Goal: Task Accomplishment & Management: Complete application form

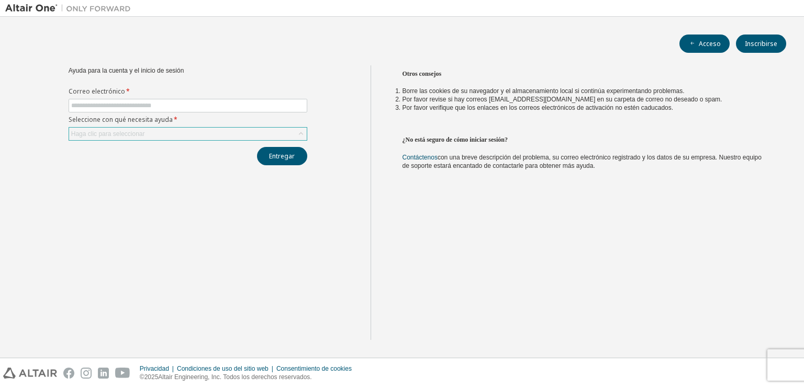
click at [242, 131] on div "Haga clic para seleccionar" at bounding box center [188, 134] width 238 height 13
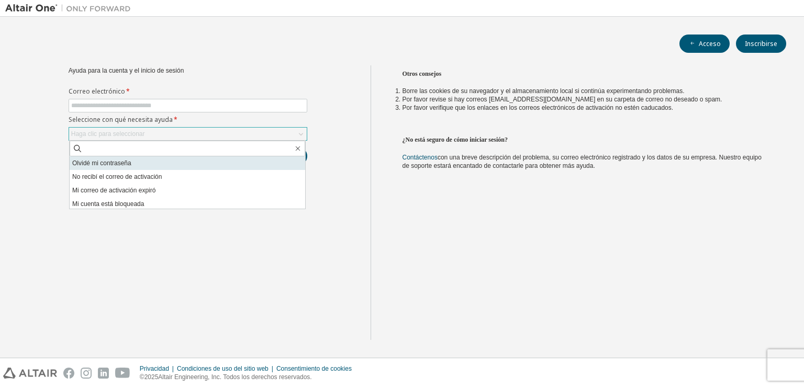
click at [217, 161] on li "Olvidé mi contraseña" at bounding box center [187, 163] width 235 height 14
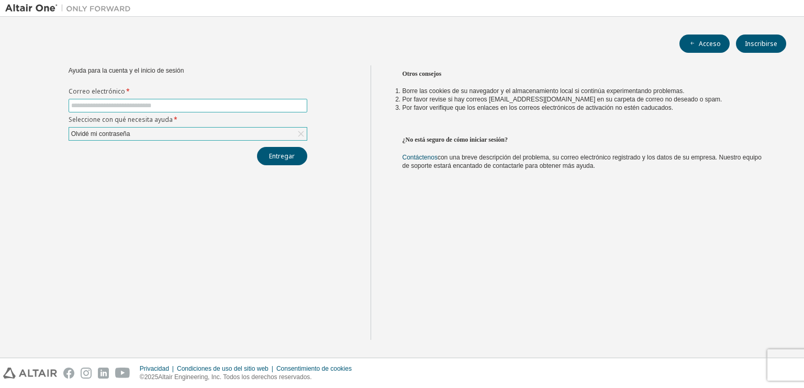
click at [226, 110] on span at bounding box center [188, 106] width 239 height 14
click at [224, 109] on input "text" at bounding box center [187, 106] width 233 height 8
type input "**********"
click at [283, 179] on div "**********" at bounding box center [187, 202] width 365 height 275
click at [274, 135] on div "Olvidé mi contraseña" at bounding box center [188, 134] width 238 height 13
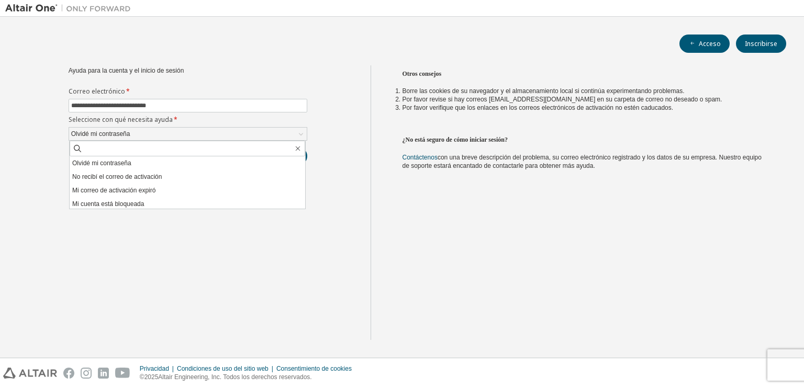
click at [219, 166] on li "Olvidé mi contraseña" at bounding box center [187, 163] width 235 height 14
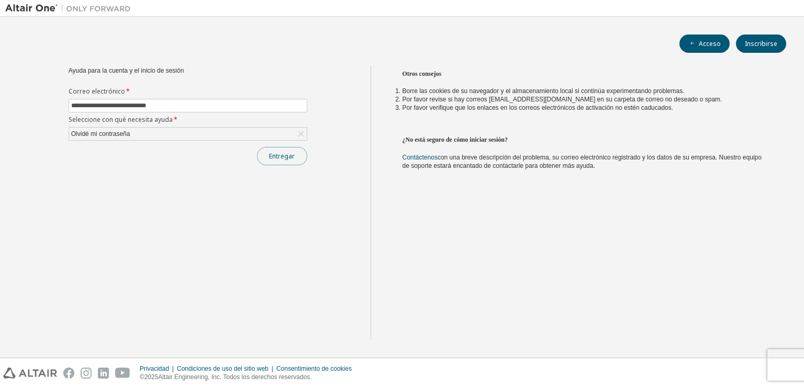
click at [293, 156] on font "Entregar" at bounding box center [282, 156] width 26 height 9
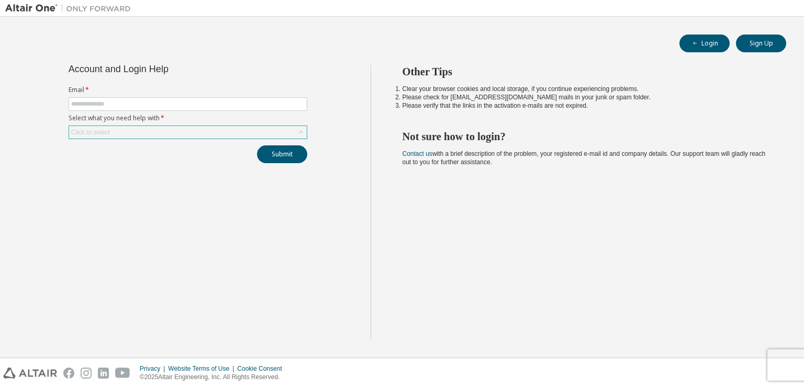
click at [169, 127] on div "Click to select" at bounding box center [188, 132] width 238 height 13
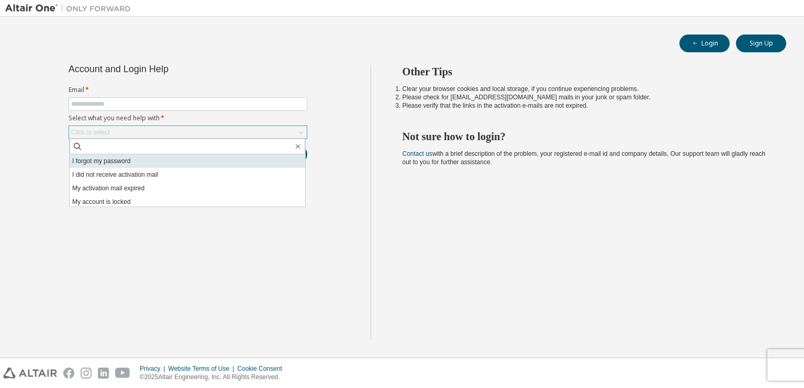
click at [153, 161] on li "I forgot my password" at bounding box center [187, 161] width 235 height 14
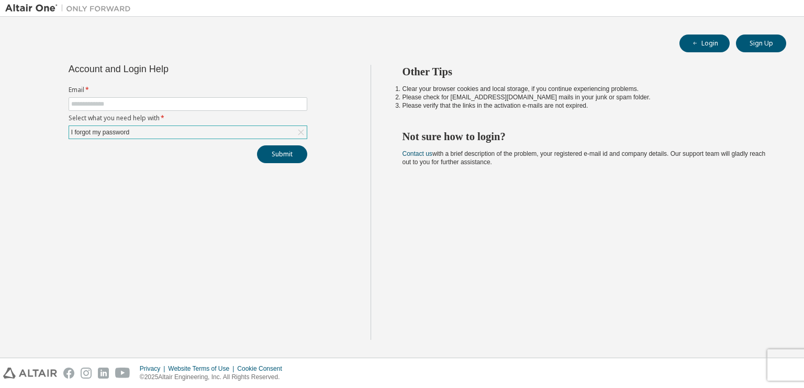
click at [153, 96] on form "Email * Select what you need help with * I forgot my password" at bounding box center [188, 112] width 239 height 53
click at [156, 98] on span at bounding box center [188, 104] width 239 height 14
click at [161, 102] on input "text" at bounding box center [187, 104] width 233 height 8
type input "**********"
click at [288, 154] on button "Submit" at bounding box center [282, 154] width 50 height 18
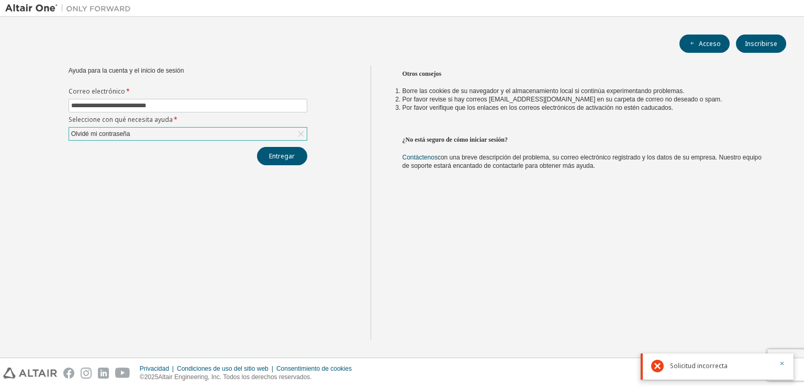
click at [196, 133] on div "Olvidé mi contraseña" at bounding box center [188, 134] width 238 height 13
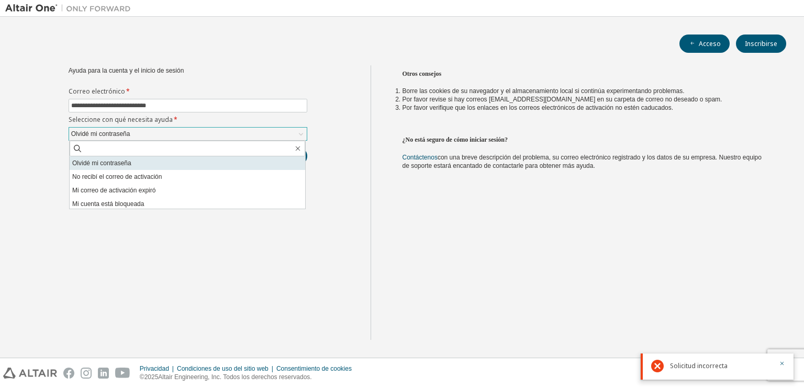
click at [157, 167] on li "Olvidé mi contraseña" at bounding box center [187, 163] width 235 height 14
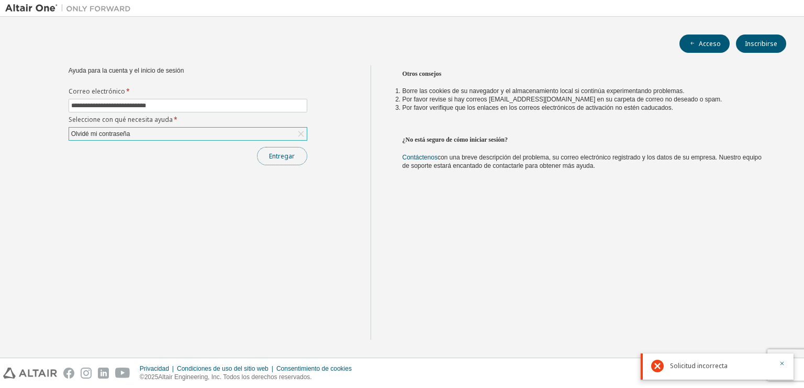
click at [268, 152] on button "Entregar" at bounding box center [282, 156] width 50 height 18
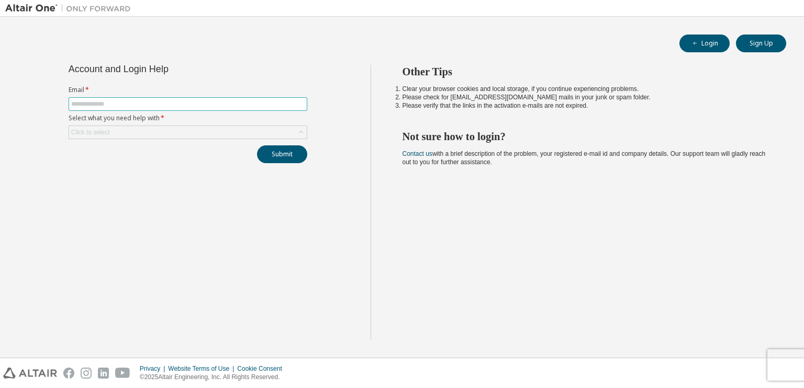
click at [105, 107] on span at bounding box center [188, 104] width 239 height 14
click at [106, 106] on input "text" at bounding box center [187, 104] width 233 height 8
type input "**********"
click at [158, 136] on div "Click to select" at bounding box center [188, 132] width 238 height 13
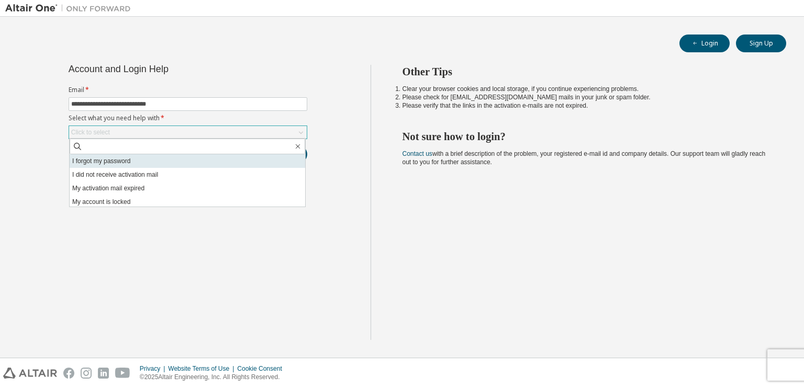
click at [145, 160] on li "I forgot my password" at bounding box center [187, 161] width 235 height 14
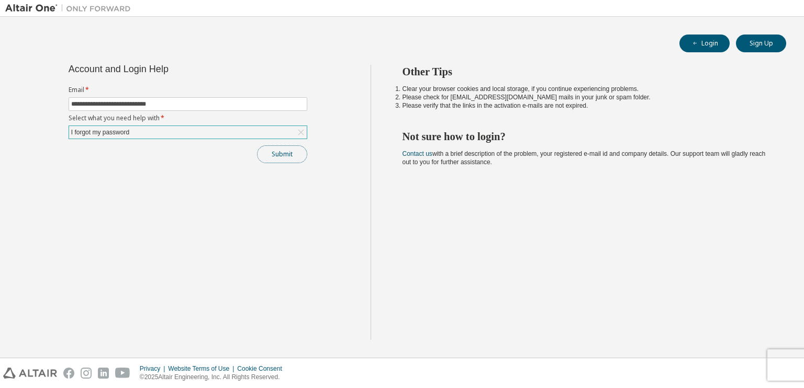
click at [286, 155] on button "Submit" at bounding box center [282, 154] width 50 height 18
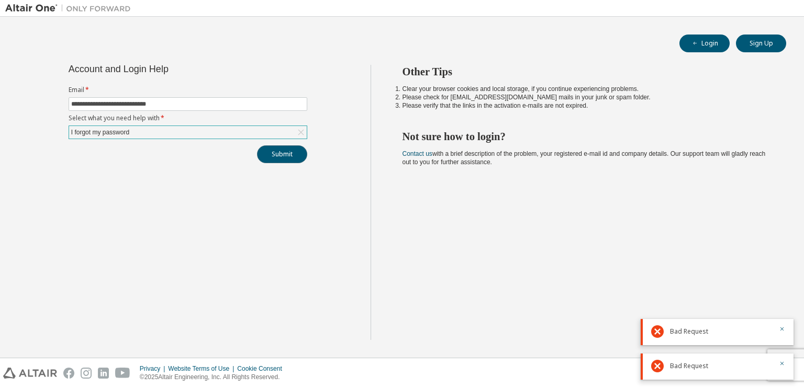
click at [285, 155] on button "Submit" at bounding box center [282, 154] width 50 height 18
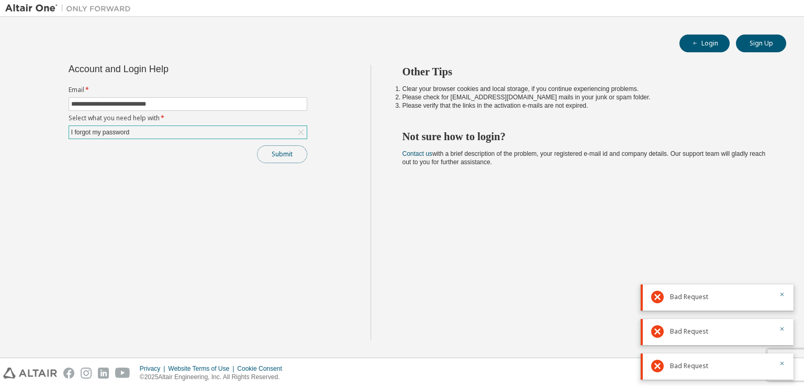
click at [278, 151] on button "Submit" at bounding box center [282, 154] width 50 height 18
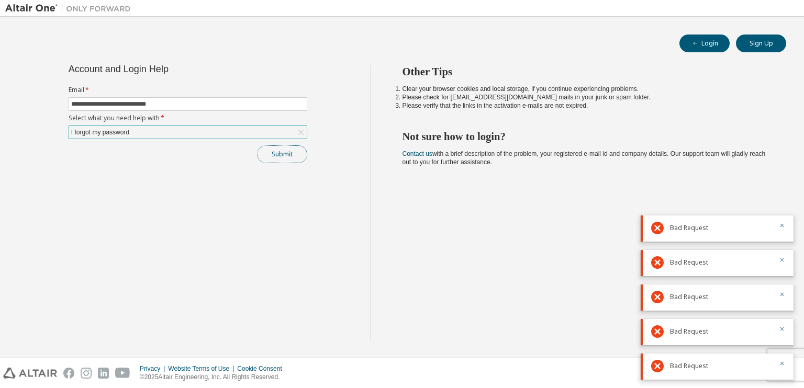
click at [278, 151] on button "Submit" at bounding box center [282, 154] width 50 height 18
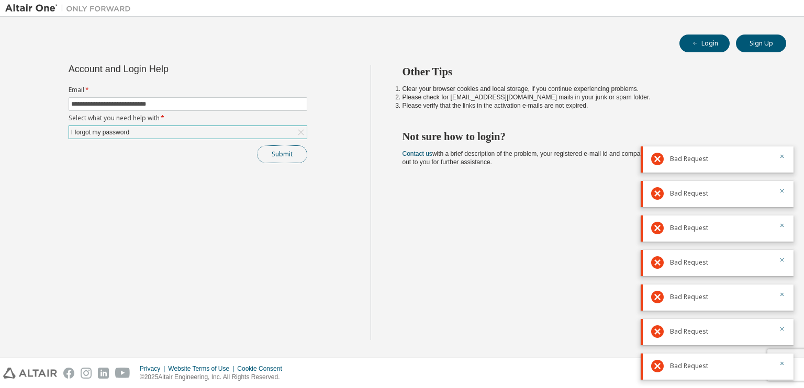
click at [278, 151] on button "Submit" at bounding box center [282, 154] width 50 height 18
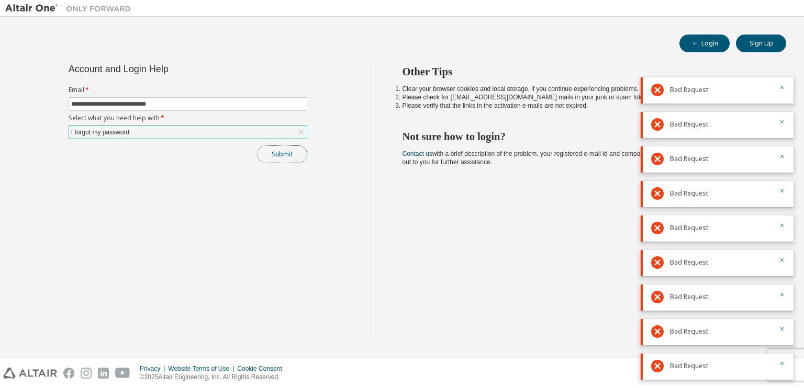
click at [278, 151] on button "Submit" at bounding box center [282, 154] width 50 height 18
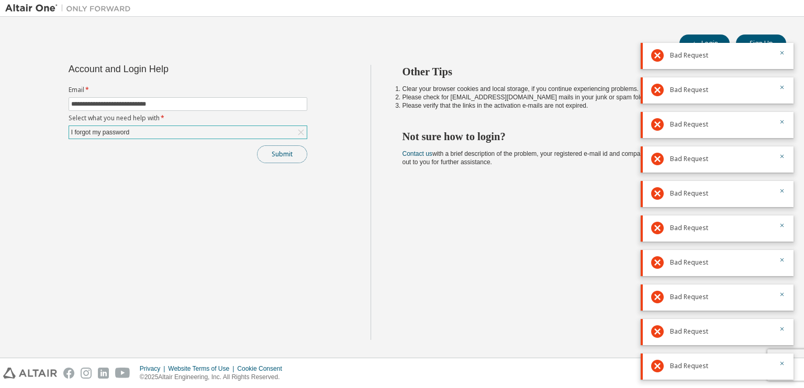
click at [278, 151] on button "Submit" at bounding box center [282, 154] width 50 height 18
click at [781, 363] on icon "button" at bounding box center [782, 364] width 6 height 6
click at [782, 160] on button "button" at bounding box center [782, 157] width 6 height 9
click at [782, 128] on button "button" at bounding box center [782, 122] width 6 height 9
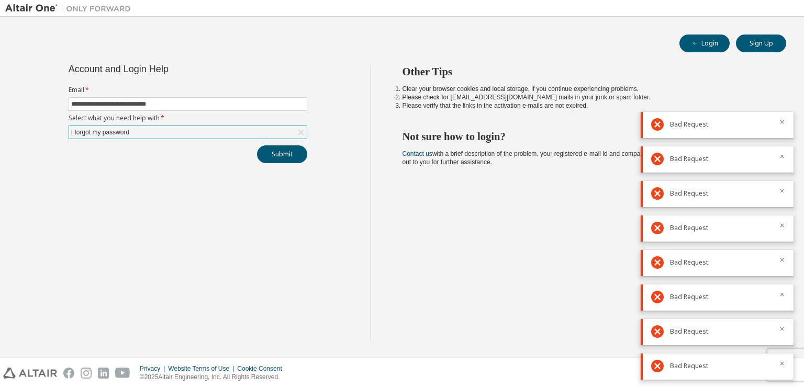
click at [782, 160] on button "button" at bounding box center [782, 157] width 6 height 9
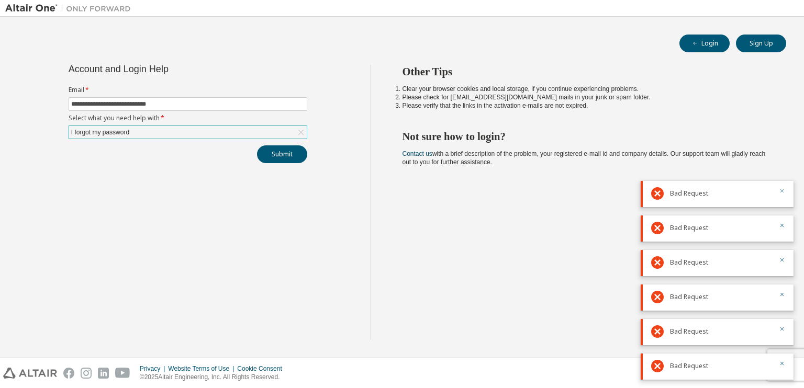
click at [783, 191] on icon "button" at bounding box center [782, 191] width 6 height 6
click at [263, 152] on button "Submit" at bounding box center [282, 154] width 50 height 18
click at [288, 162] on button "Submit" at bounding box center [282, 154] width 50 height 18
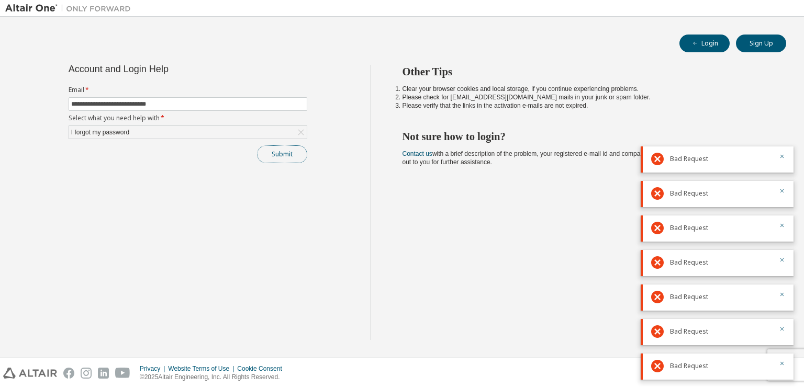
click at [287, 161] on button "Submit" at bounding box center [282, 154] width 50 height 18
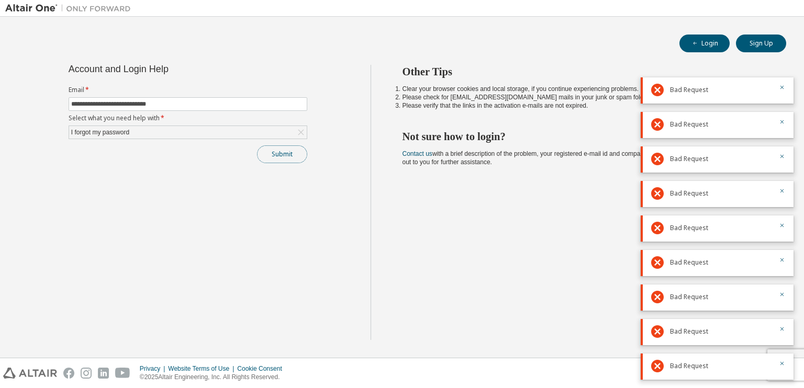
click at [287, 161] on button "Submit" at bounding box center [282, 154] width 50 height 18
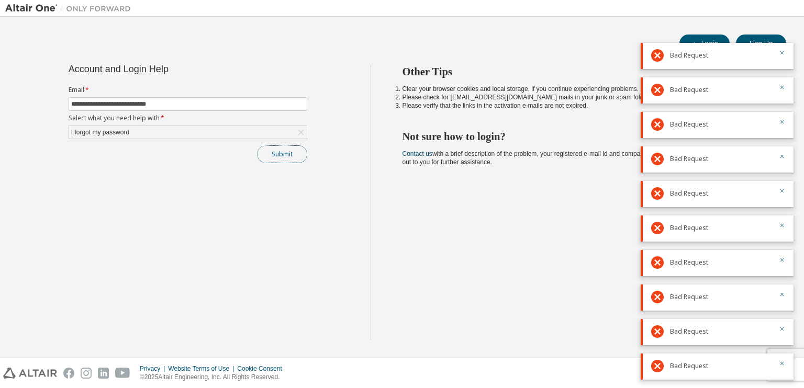
click at [287, 161] on button "Submit" at bounding box center [282, 154] width 50 height 18
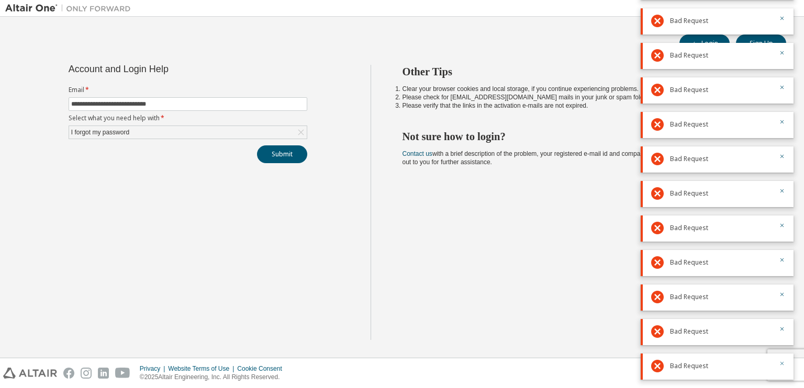
click at [781, 369] on button "button" at bounding box center [782, 364] width 6 height 9
click at [783, 368] on button "button" at bounding box center [782, 364] width 6 height 9
click at [783, 335] on button "button" at bounding box center [782, 330] width 6 height 9
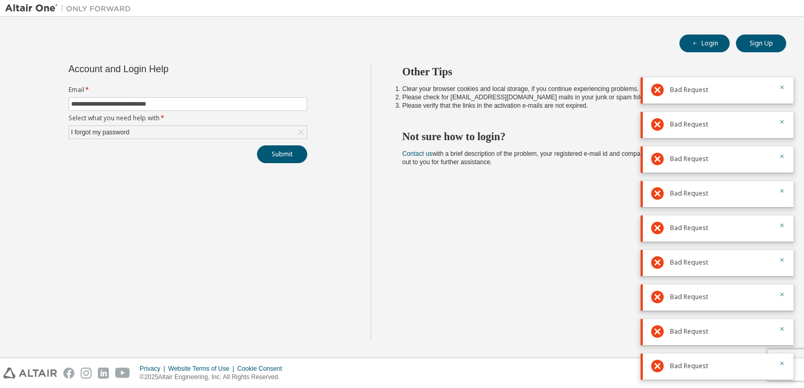
click at [783, 368] on button "button" at bounding box center [782, 364] width 6 height 9
click at [783, 386] on button "button" at bounding box center [782, 390] width 6 height 9
click at [783, 368] on button "button" at bounding box center [782, 364] width 6 height 9
click at [783, 335] on button "button" at bounding box center [782, 330] width 6 height 9
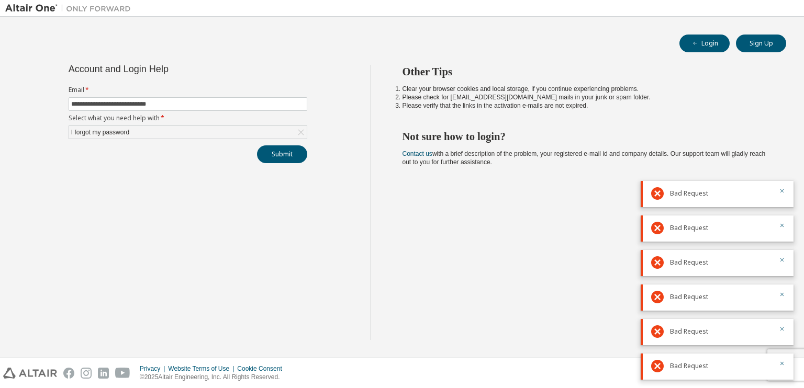
click at [783, 368] on button "button" at bounding box center [782, 364] width 6 height 9
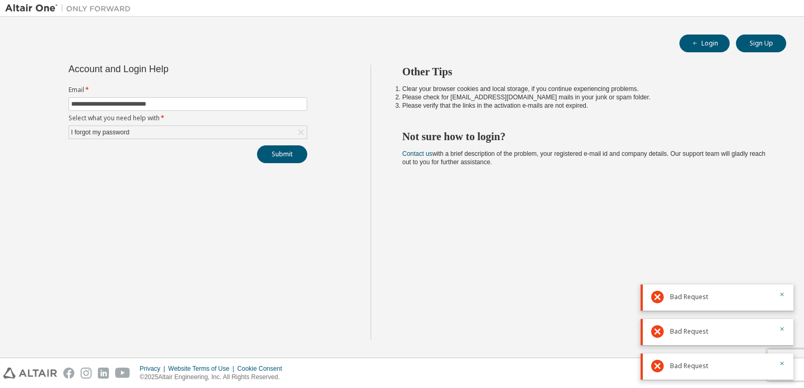
click at [783, 368] on button "button" at bounding box center [782, 364] width 6 height 9
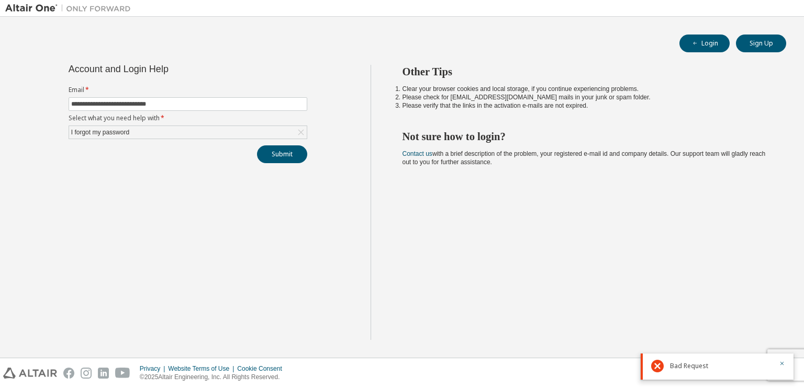
click at [783, 368] on button "button" at bounding box center [782, 364] width 6 height 9
click at [784, 380] on div "Privacy Website Terms of Use Cookie Consent © 2025 Altair Engineering, Inc. All…" at bounding box center [402, 373] width 804 height 30
click at [784, 368] on div "Privacy Website Terms of Use Cookie Consent © 2025 Altair Engineering, Inc. All…" at bounding box center [402, 373] width 804 height 30
click at [280, 159] on button "Submit" at bounding box center [282, 154] width 50 height 18
click at [291, 153] on button "Submit" at bounding box center [282, 154] width 50 height 18
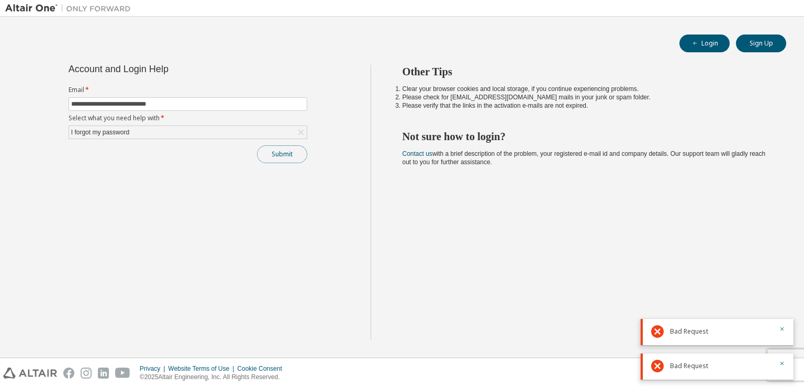
click at [291, 153] on button "Submit" at bounding box center [282, 154] width 50 height 18
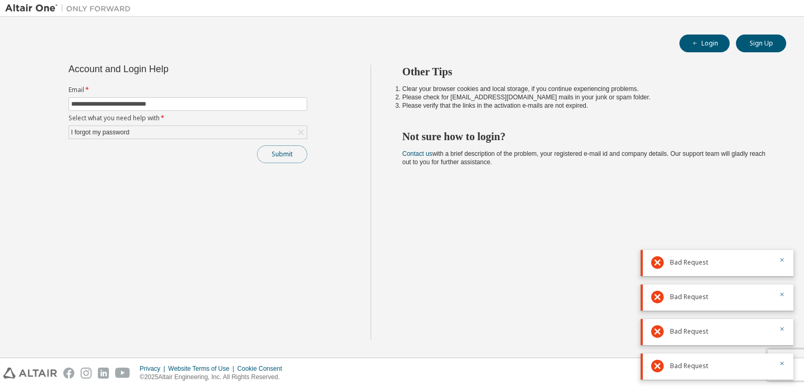
click at [291, 153] on button "Submit" at bounding box center [282, 154] width 50 height 18
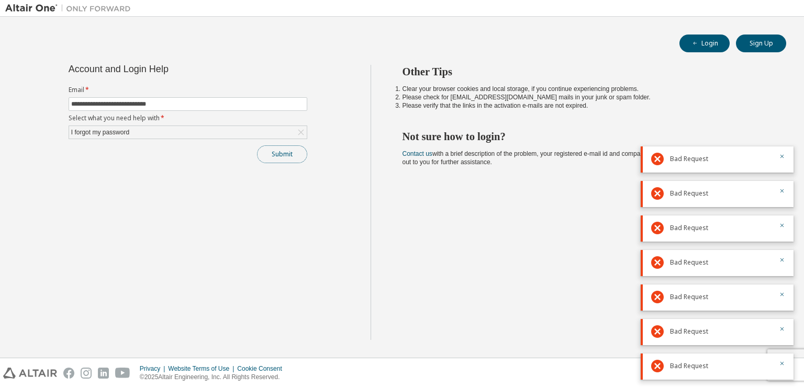
click at [291, 153] on button "Submit" at bounding box center [282, 154] width 50 height 18
click at [302, 154] on button "Submit" at bounding box center [282, 154] width 50 height 18
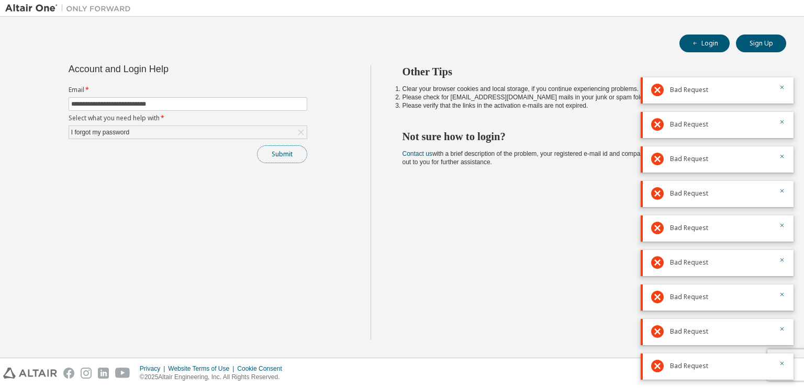
click at [293, 156] on button "Submit" at bounding box center [282, 154] width 50 height 18
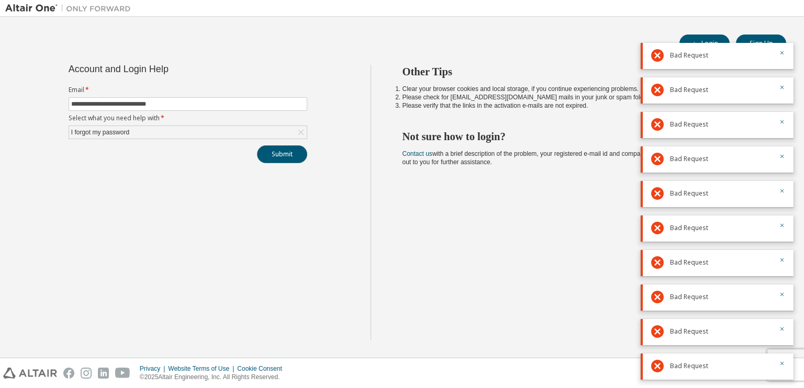
drag, startPoint x: 293, startPoint y: 156, endPoint x: 288, endPoint y: 160, distance: 6.1
click at [288, 160] on button "Submit" at bounding box center [282, 154] width 50 height 18
click at [288, 159] on button "Submit" at bounding box center [282, 154] width 50 height 18
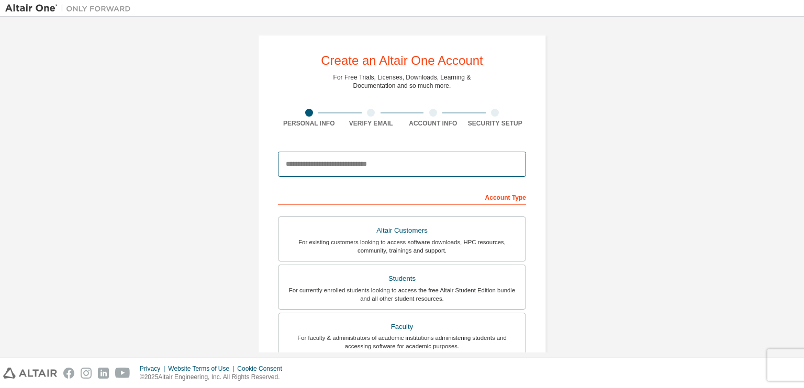
click at [375, 173] on input "email" at bounding box center [402, 164] width 248 height 25
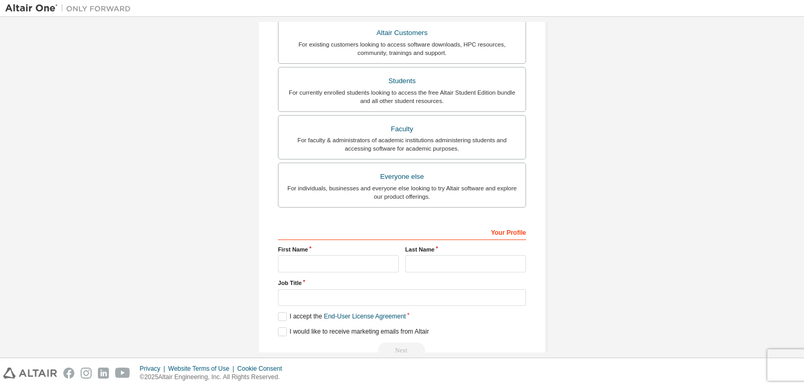
scroll to position [221, 0]
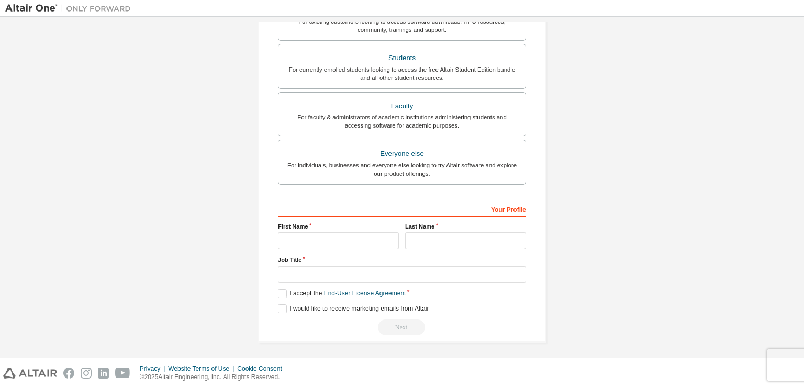
click at [625, 251] on div "Create an Altair One Account For Free Trials, Licenses, Downloads, Learning & D…" at bounding box center [401, 78] width 793 height 554
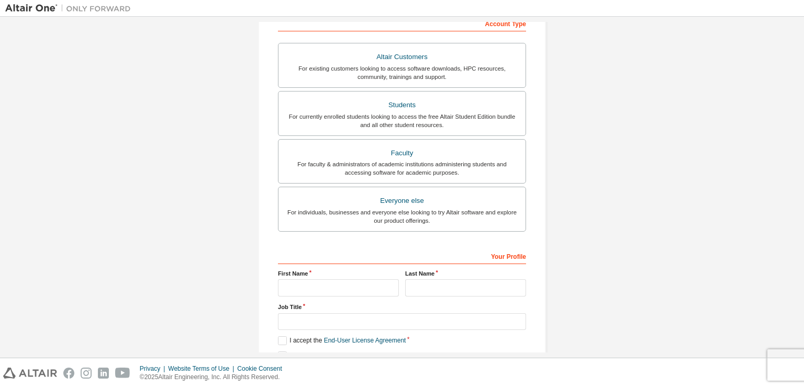
scroll to position [0, 0]
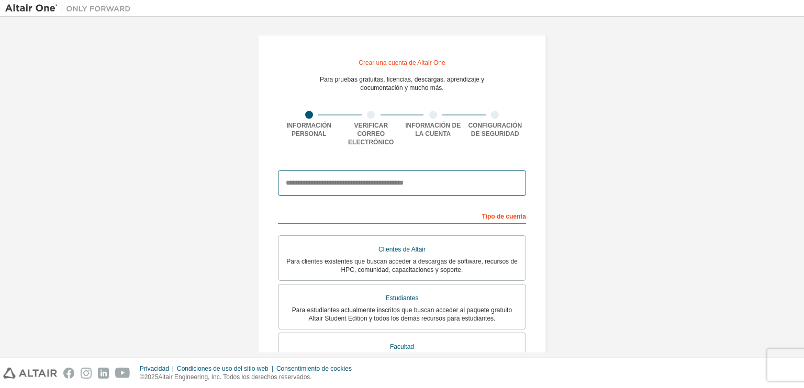
click at [400, 183] on input "email" at bounding box center [402, 183] width 248 height 25
type input "**********"
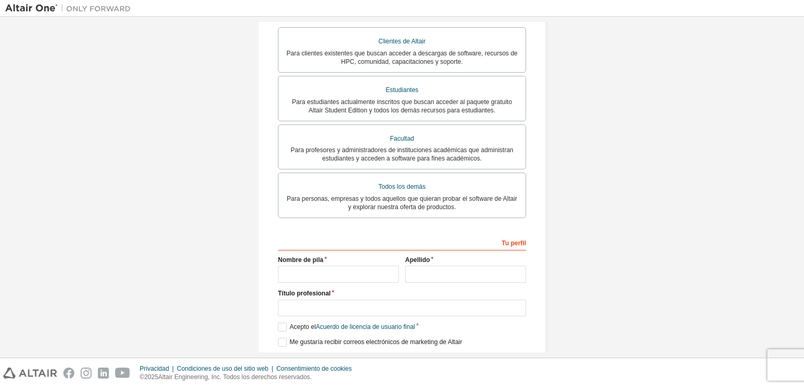
scroll to position [209, 0]
click at [332, 273] on input "text" at bounding box center [338, 273] width 121 height 17
type input "******"
click at [419, 265] on input "text" at bounding box center [465, 273] width 121 height 17
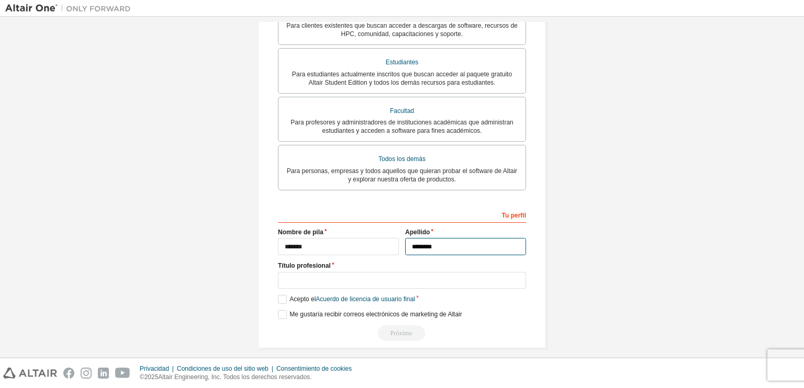
scroll to position [237, 0]
type input "********"
click at [415, 278] on input "text" at bounding box center [402, 280] width 248 height 17
type input "**********"
click at [281, 295] on label "Acepto el Acuerdo de licencia de usuario final" at bounding box center [346, 299] width 137 height 9
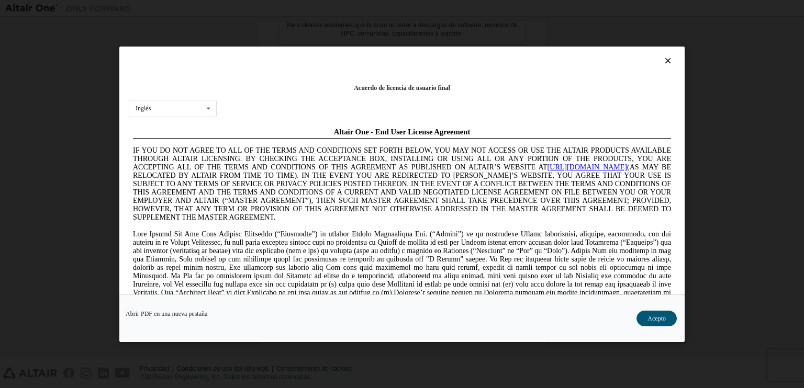
scroll to position [0, 0]
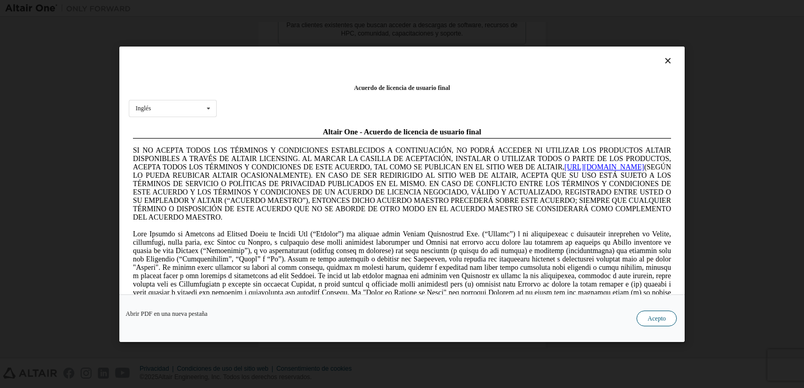
click at [653, 322] on button "Acepto" at bounding box center [656, 318] width 40 height 16
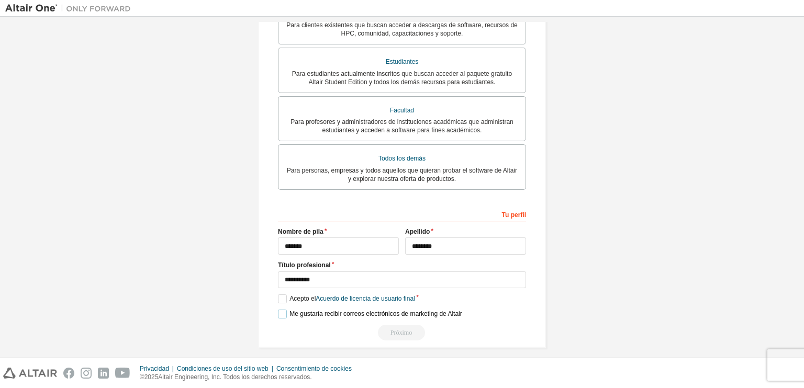
click at [421, 310] on font "Me gustaría recibir correos electrónicos de marketing de Altair" at bounding box center [375, 313] width 172 height 7
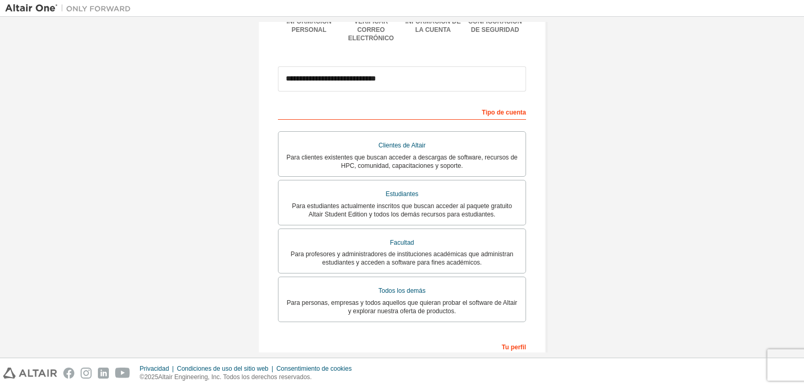
scroll to position [105, 0]
click at [435, 202] on font "Para estudiantes actualmente inscritos que buscan acceder al paquete gratuito A…" at bounding box center [402, 210] width 220 height 16
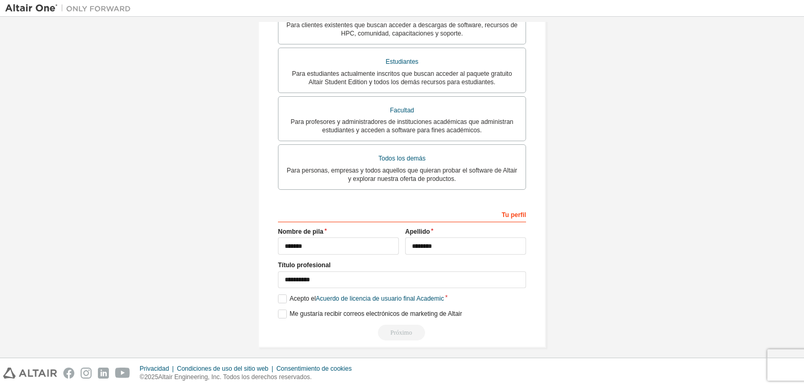
scroll to position [237, 0]
click at [296, 295] on font "Acepto el" at bounding box center [302, 298] width 26 height 7
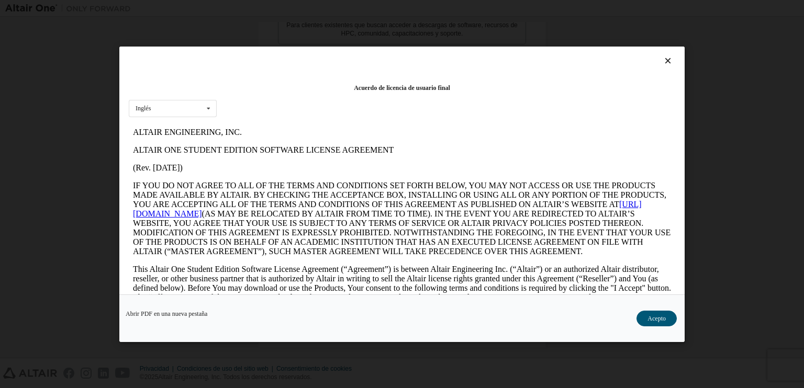
scroll to position [0, 0]
click at [671, 313] on button "Acepto" at bounding box center [656, 318] width 40 height 16
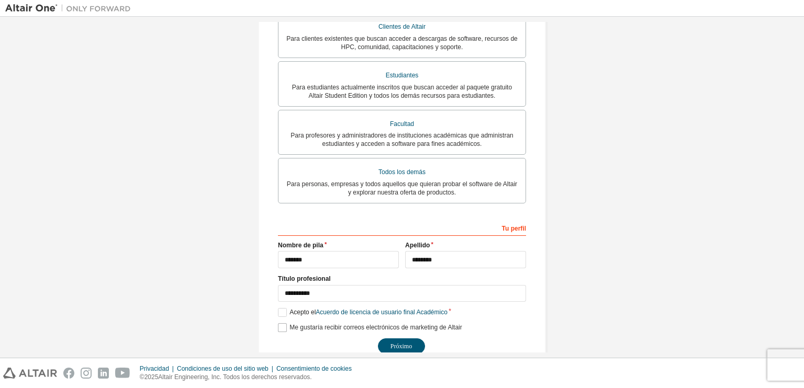
scroll to position [237, 0]
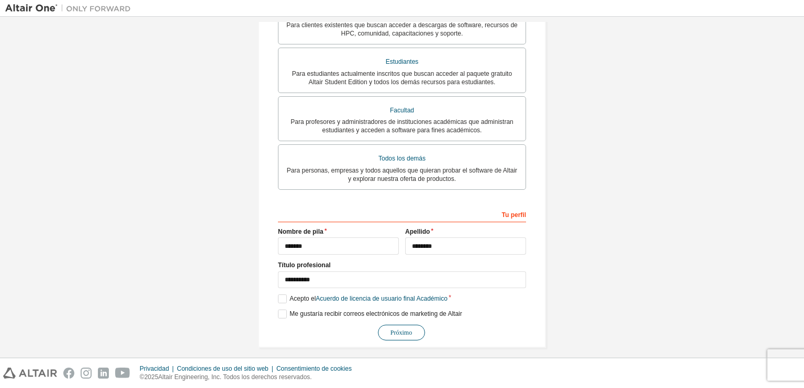
click at [402, 329] on font "Próximo" at bounding box center [400, 332] width 21 height 7
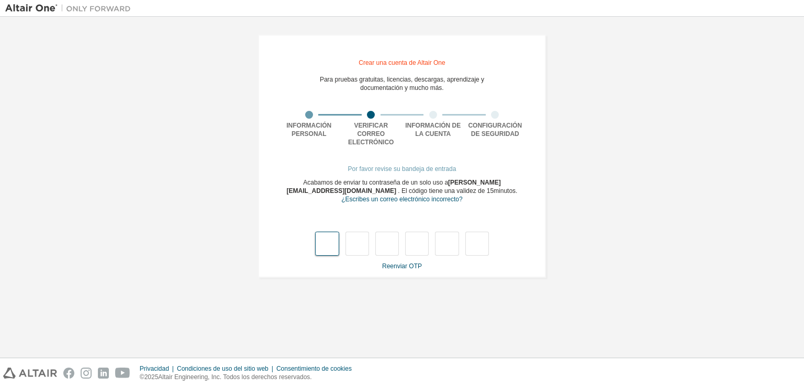
type input "*"
click at [389, 234] on input "*" at bounding box center [387, 244] width 24 height 24
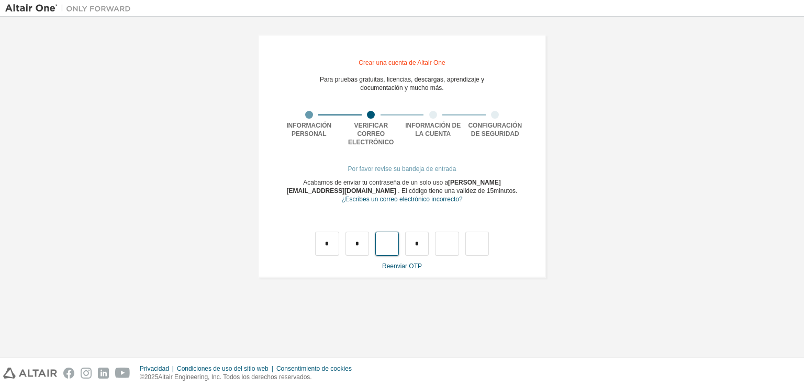
click at [387, 241] on input "text" at bounding box center [387, 244] width 24 height 24
type input "*"
click at [444, 234] on input "text" at bounding box center [447, 244] width 24 height 24
type input "*"
